Goal: Task Accomplishment & Management: Complete application form

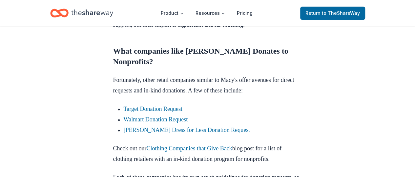
scroll to position [370, 0]
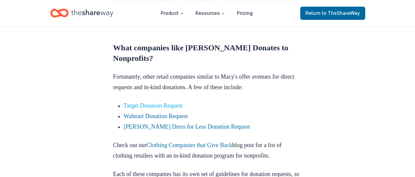
click at [160, 109] on link "Target Donation Request" at bounding box center [153, 105] width 59 height 7
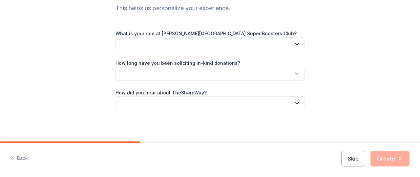
scroll to position [73, 0]
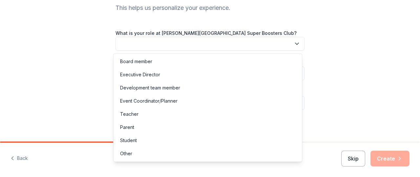
click at [295, 46] on icon "button" at bounding box center [297, 43] width 7 height 7
click at [124, 145] on div "Student" at bounding box center [208, 140] width 186 height 13
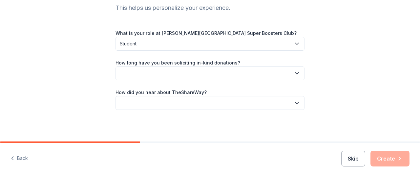
click at [172, 71] on button "button" at bounding box center [210, 73] width 189 height 14
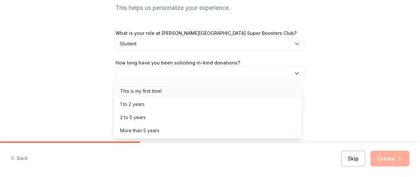
click at [150, 92] on div "This is my first time!" at bounding box center [141, 91] width 42 height 8
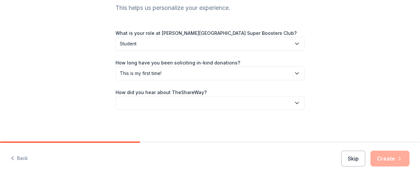
click at [145, 109] on button "button" at bounding box center [210, 103] width 189 height 14
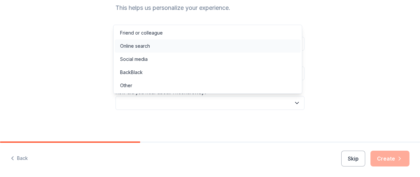
click at [131, 51] on div "Online search" at bounding box center [208, 45] width 186 height 13
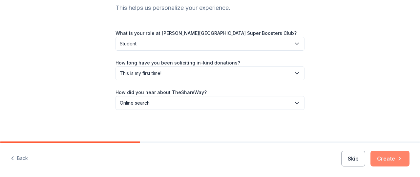
click at [397, 157] on icon "button" at bounding box center [400, 158] width 7 height 7
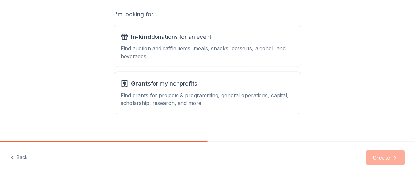
scroll to position [124, 0]
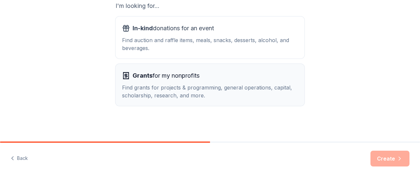
click at [180, 88] on div "Find grants for projects & programming, general operations, capital, scholarshi…" at bounding box center [210, 91] width 176 height 16
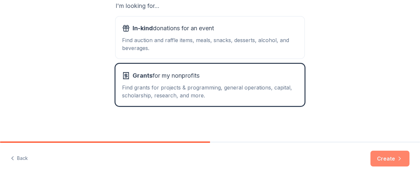
click at [397, 157] on icon "button" at bounding box center [400, 158] width 7 height 7
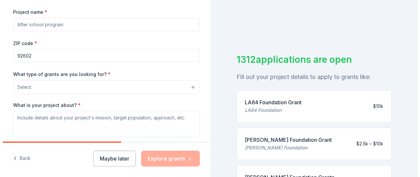
scroll to position [95, 0]
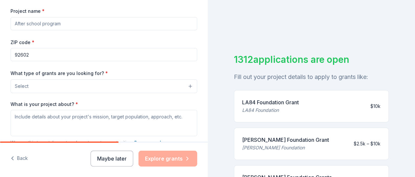
click at [186, 86] on button "Select" at bounding box center [104, 86] width 187 height 14
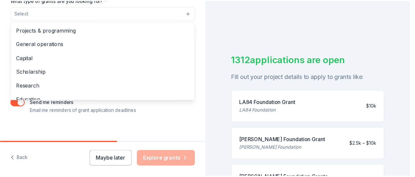
scroll to position [172, 0]
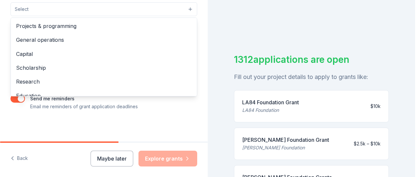
click at [175, 107] on div "Project name * ZIP code * 92602 What type of grants are you looking for? * Sele…" at bounding box center [104, 20] width 187 height 180
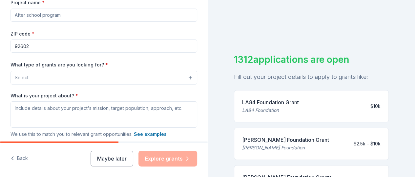
scroll to position [135, 0]
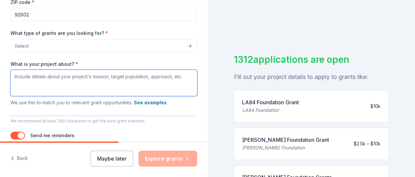
click at [155, 74] on textarea "What is your project about? *" at bounding box center [104, 83] width 187 height 26
